Goal: Information Seeking & Learning: Learn about a topic

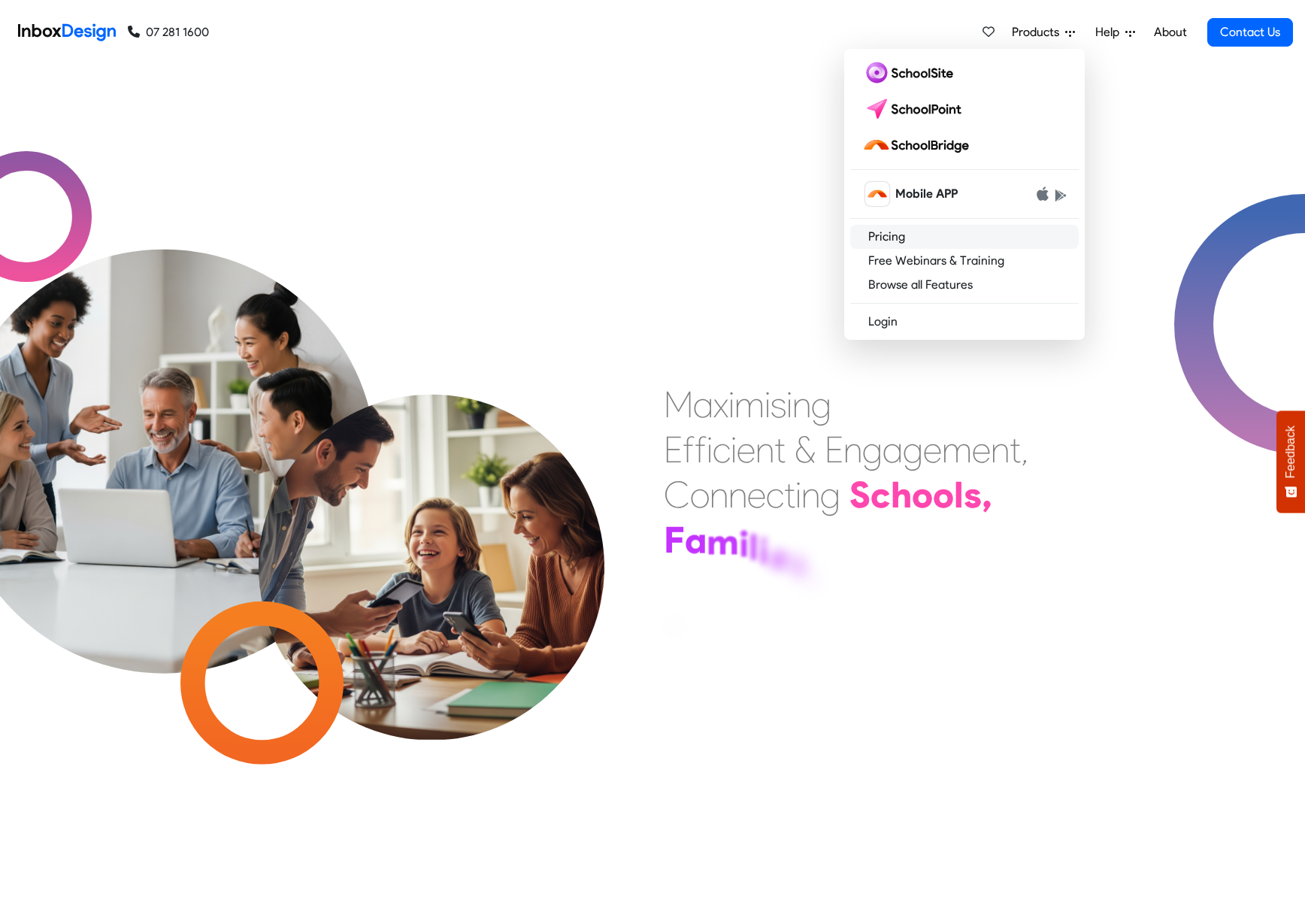
click at [951, 241] on link "Pricing" at bounding box center [964, 237] width 229 height 24
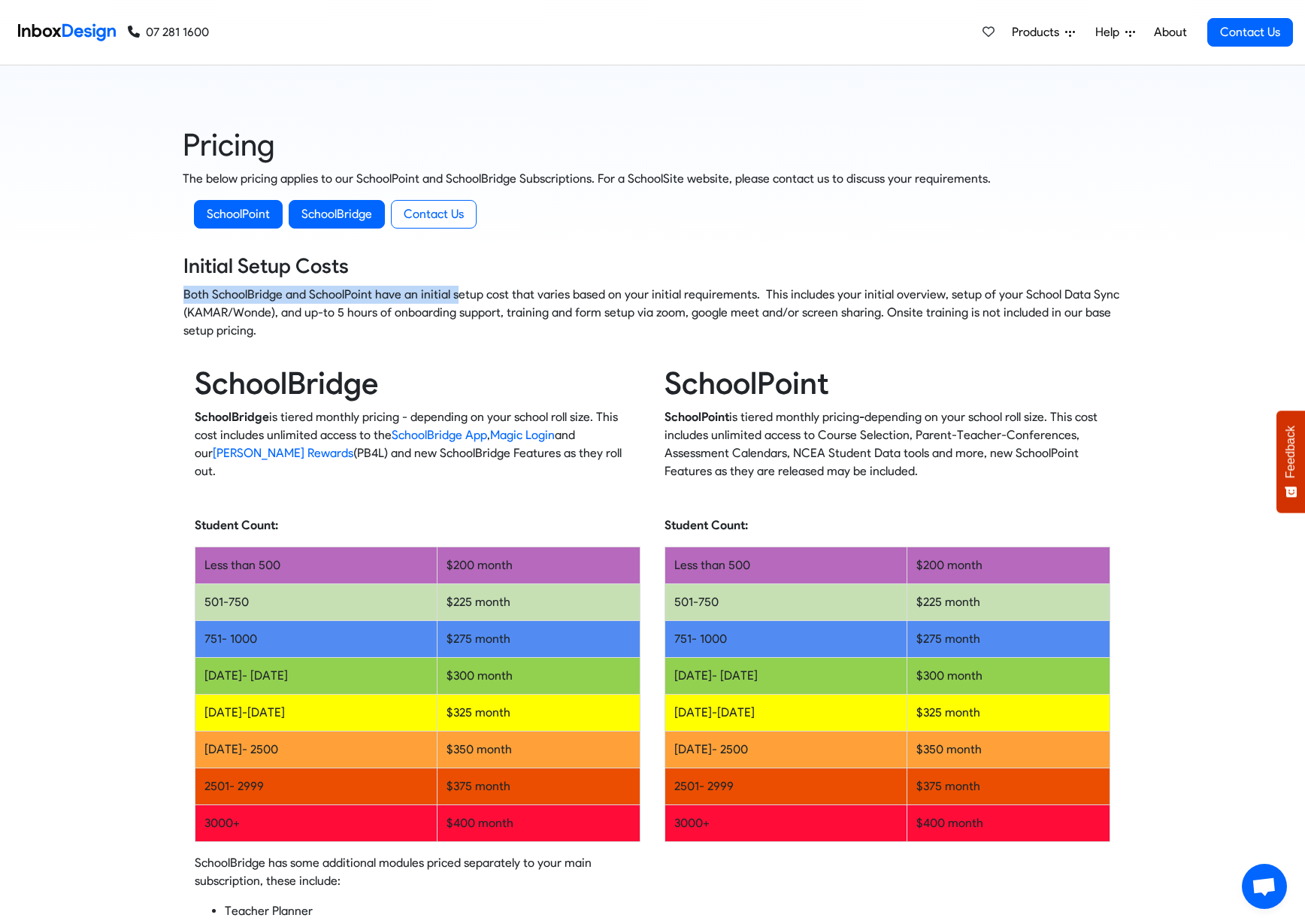
drag, startPoint x: 188, startPoint y: 295, endPoint x: 449, endPoint y: 299, distance: 261.0
click at [452, 295] on p "Both SchoolBridge and SchoolPoint have an initial setup cost that varies based …" at bounding box center [652, 312] width 939 height 54
drag, startPoint x: 443, startPoint y: 325, endPoint x: 456, endPoint y: 316, distance: 15.8
click at [443, 324] on p "Both SchoolBridge and SchoolPoint have an initial setup cost that varies based …" at bounding box center [652, 312] width 939 height 54
click at [1040, 36] on span "Products" at bounding box center [1038, 32] width 53 height 18
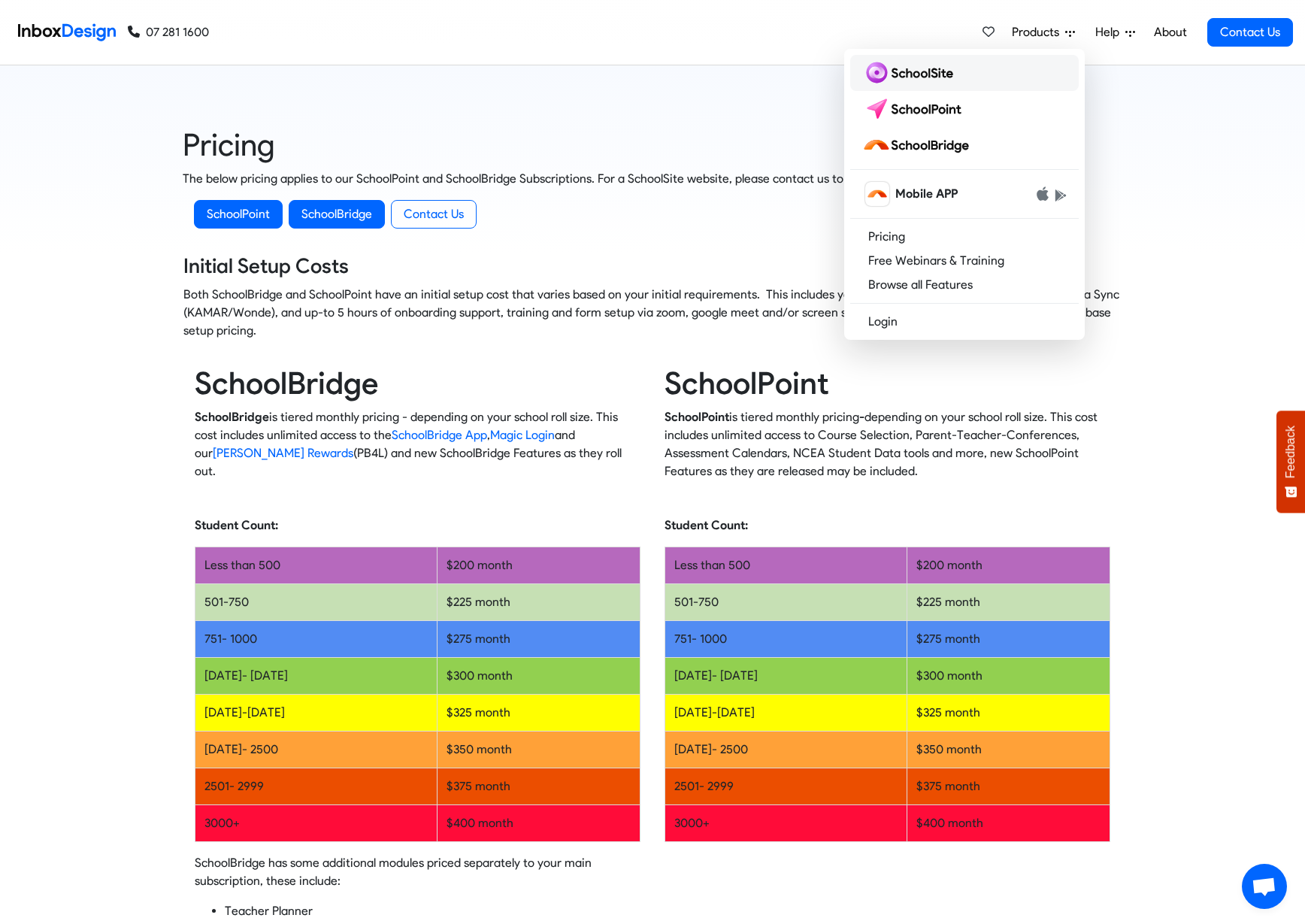
click at [936, 72] on img at bounding box center [910, 73] width 97 height 24
